Goal: Find specific page/section: Find specific page/section

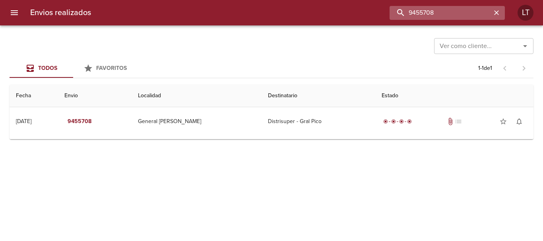
click at [449, 12] on input "9455708" at bounding box center [440, 13] width 102 height 14
paste input "92287"
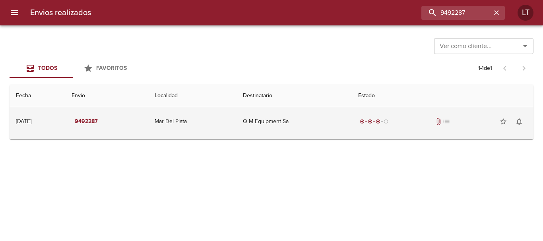
click at [349, 126] on td "Q M Equipment Sa" at bounding box center [293, 121] width 115 height 29
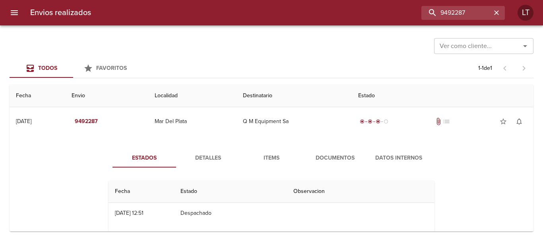
click at [220, 157] on span "Detalles" at bounding box center [208, 158] width 54 height 10
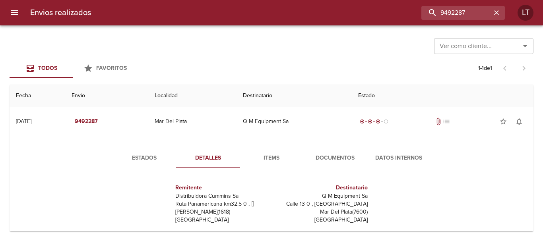
click at [326, 164] on button "Documentos" at bounding box center [335, 158] width 64 height 19
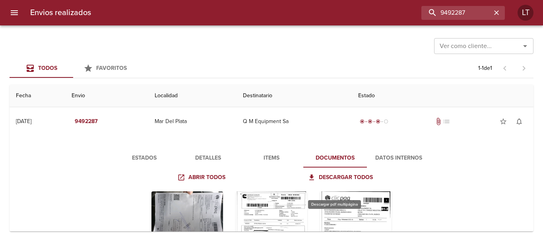
scroll to position [40, 0]
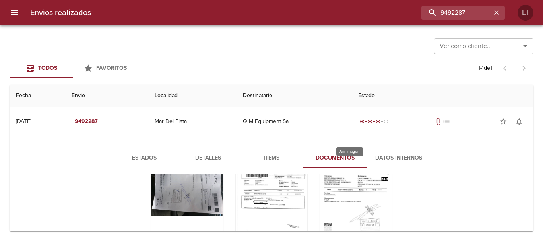
click at [347, 197] on div "Tabla de envíos del cliente" at bounding box center [356, 211] width 72 height 99
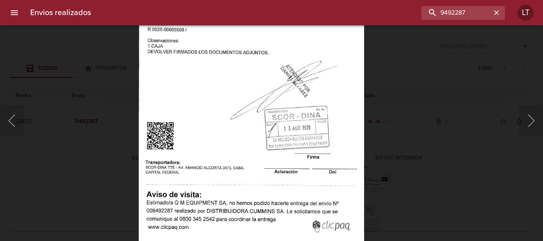
click at [447, 169] on div "Lightbox" at bounding box center [271, 120] width 543 height 241
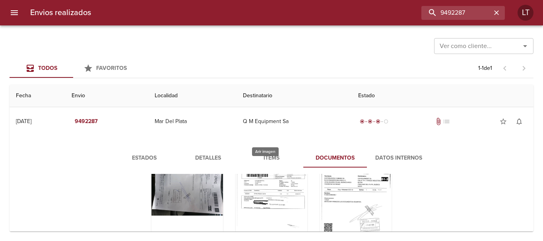
click at [265, 179] on div "Tabla de envíos del cliente" at bounding box center [272, 211] width 72 height 99
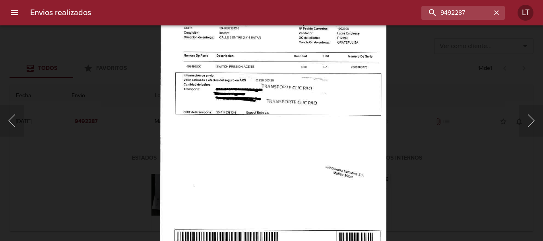
click at [453, 163] on div "Lightbox" at bounding box center [271, 120] width 543 height 241
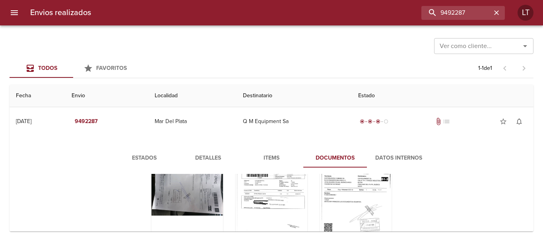
click at [458, 21] on div "Envios realizados 9492287 LT" at bounding box center [271, 12] width 543 height 25
click at [455, 17] on input "9492287" at bounding box center [440, 13] width 102 height 14
paste input "561166"
type input "9561166"
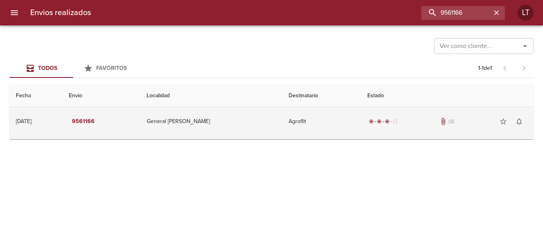
click at [367, 115] on div "radio_button_checked radio_button_checked radio_button_checked radio_button_unc…" at bounding box center [447, 122] width 160 height 16
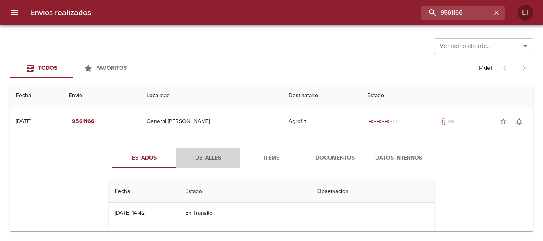
click at [195, 157] on span "Detalles" at bounding box center [208, 158] width 54 height 10
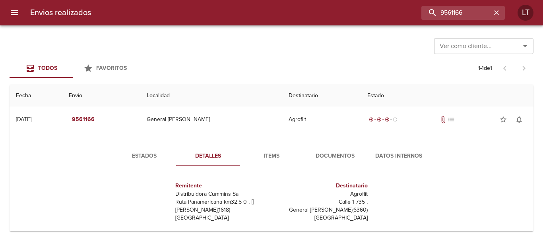
scroll to position [0, 0]
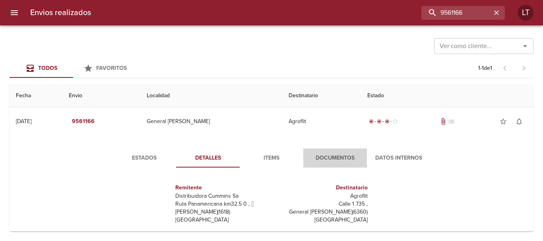
click at [320, 161] on span "Documentos" at bounding box center [335, 158] width 54 height 10
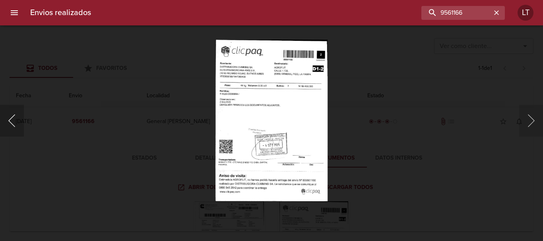
click at [17, 117] on button "Anterior" at bounding box center [12, 121] width 24 height 32
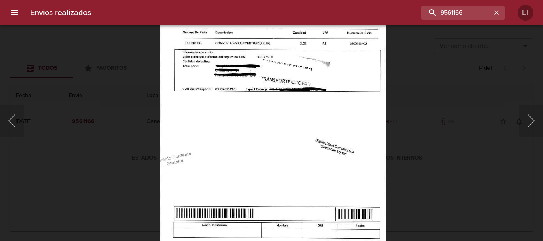
click at [446, 166] on div "Lightbox" at bounding box center [271, 120] width 543 height 241
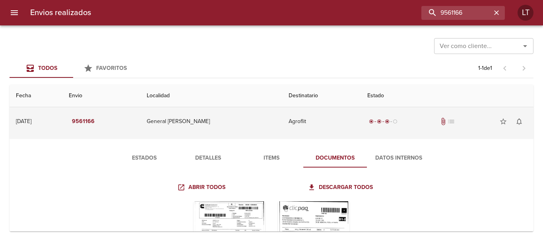
click at [343, 132] on td "Agroflit" at bounding box center [321, 121] width 79 height 29
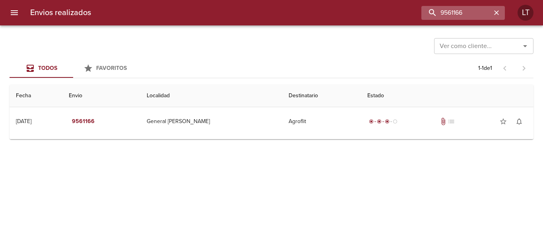
click at [496, 15] on icon "button" at bounding box center [496, 13] width 8 height 8
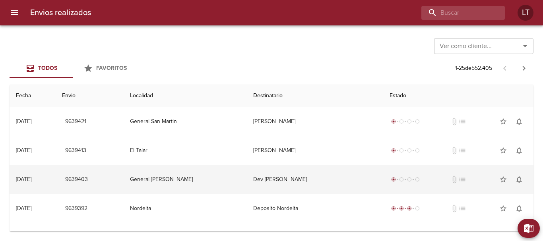
click at [318, 175] on td "Dev [PERSON_NAME]" at bounding box center [315, 179] width 136 height 29
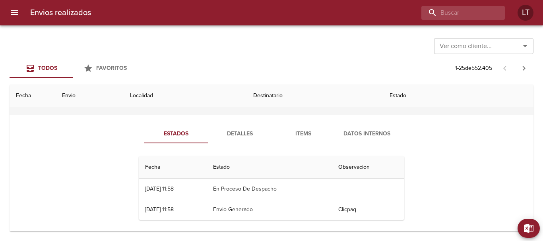
scroll to position [79, 0]
click at [250, 134] on span "Detalles" at bounding box center [240, 134] width 54 height 10
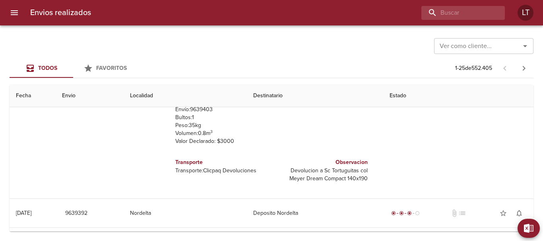
scroll to position [0, 0]
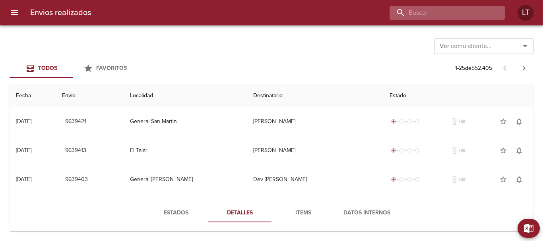
click at [481, 9] on input "buscar" at bounding box center [440, 13] width 102 height 14
type input "[PERSON_NAME]"
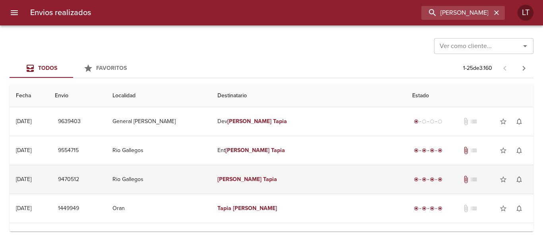
click at [369, 174] on td "[PERSON_NAME]" at bounding box center [308, 179] width 195 height 29
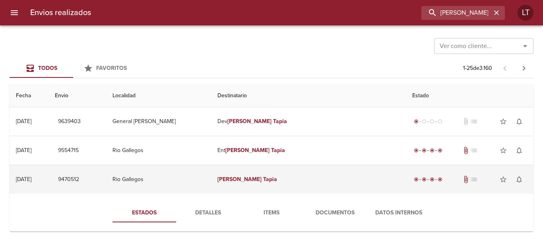
click at [106, 188] on td "9470512" at bounding box center [77, 179] width 58 height 29
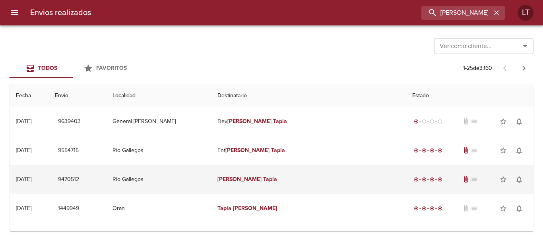
click at [106, 179] on td "9470512" at bounding box center [77, 179] width 58 height 29
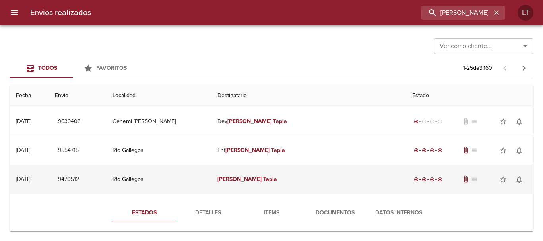
scroll to position [79, 0]
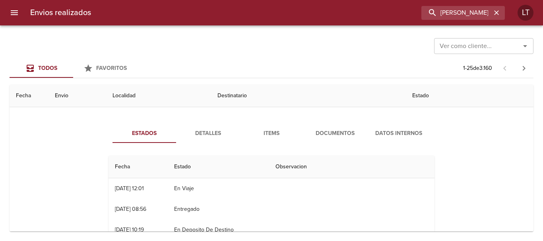
click at [340, 135] on span "Documentos" at bounding box center [335, 134] width 54 height 10
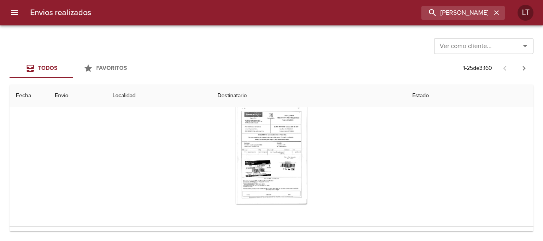
scroll to position [159, 0]
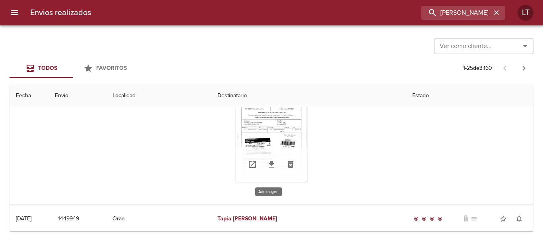
click at [275, 141] on div "Tabla de envíos del cliente" at bounding box center [272, 132] width 72 height 99
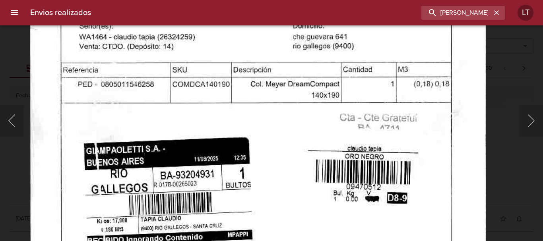
click at [271, 184] on img "Lightbox" at bounding box center [258, 100] width 456 height 652
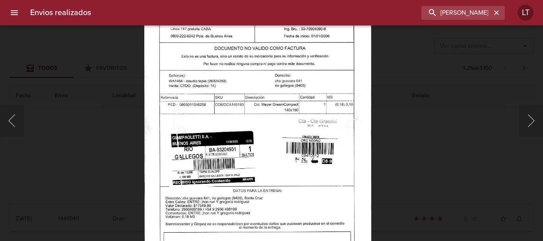
click at [393, 164] on div "Lightbox" at bounding box center [271, 120] width 543 height 241
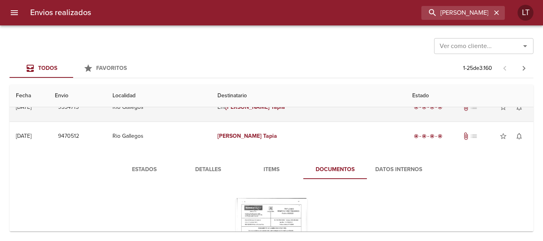
scroll to position [0, 0]
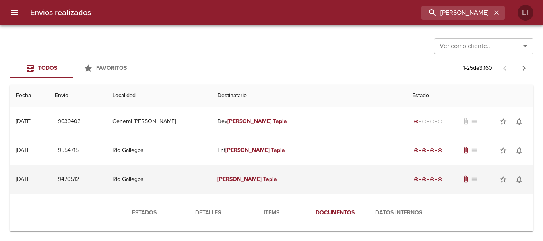
click at [348, 192] on td "[PERSON_NAME]" at bounding box center [308, 179] width 195 height 29
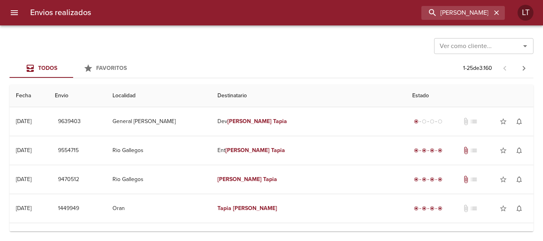
drag, startPoint x: 542, startPoint y: 92, endPoint x: 369, endPoint y: 57, distance: 176.7
click at [369, 57] on div "Ver como cliente... Ver como cliente... Todos Favoritos 1 - 25 de 3.160 Fecha E…" at bounding box center [271, 133] width 543 height 216
